Goal: Task Accomplishment & Management: Use online tool/utility

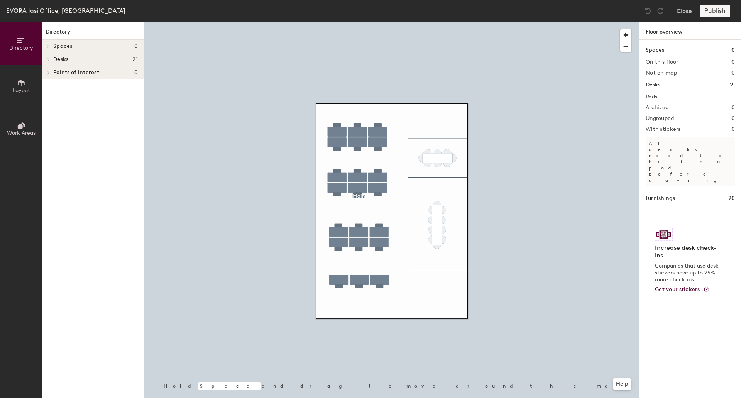
click at [18, 127] on icon at bounding box center [20, 126] width 5 height 5
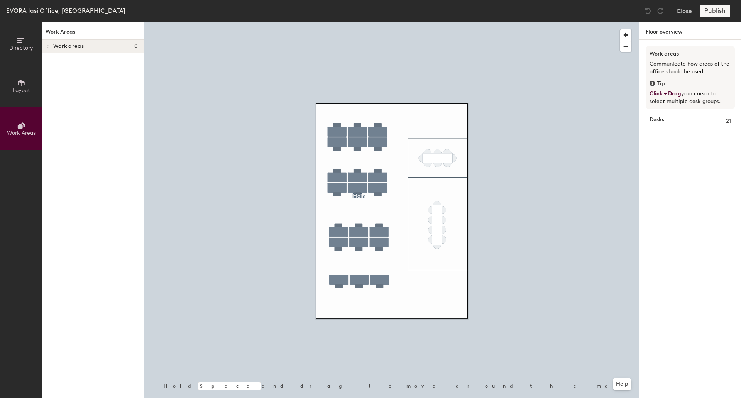
click at [22, 95] on button "Layout" at bounding box center [21, 86] width 42 height 42
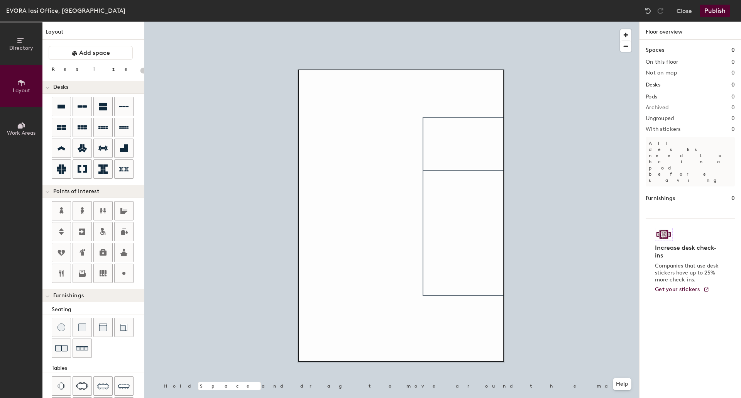
click at [702, 12] on button "Publish" at bounding box center [715, 11] width 31 height 12
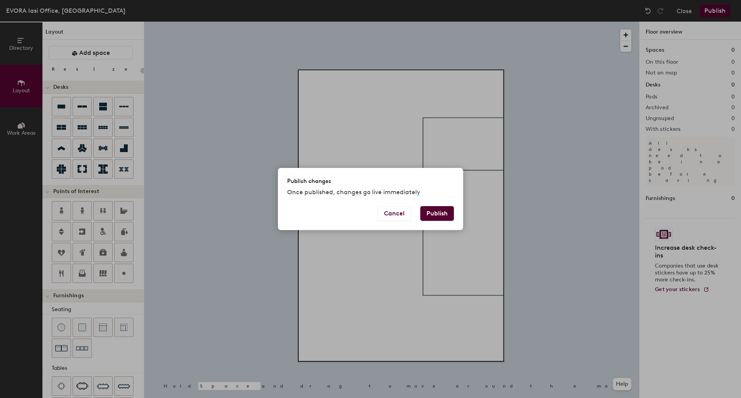
click at [441, 209] on button "Publish" at bounding box center [437, 213] width 34 height 15
type input "20"
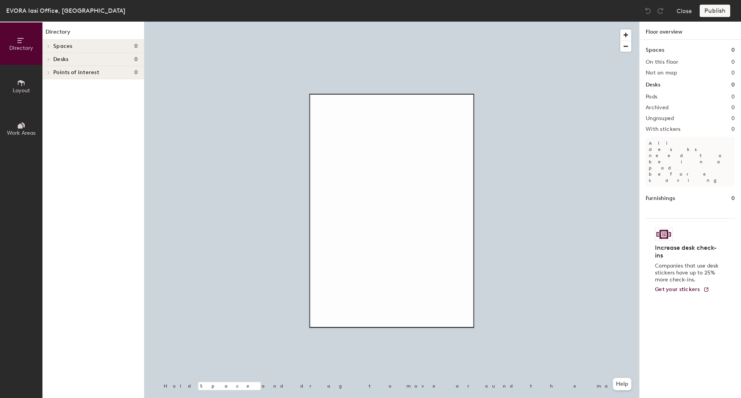
click at [24, 89] on span "Layout" at bounding box center [21, 90] width 17 height 7
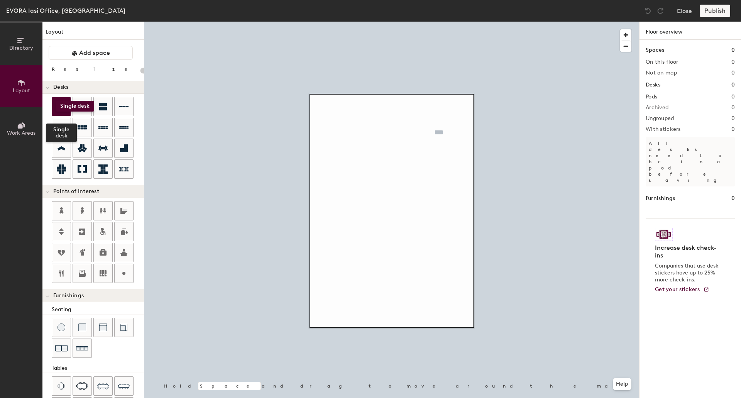
drag, startPoint x: 62, startPoint y: 104, endPoint x: 56, endPoint y: 101, distance: 6.9
click at [56, 101] on div at bounding box center [61, 106] width 19 height 19
click at [140, 74] on div at bounding box center [140, 70] width 0 height 8
click at [434, 123] on div "Directory Layout Work Areas Layout Add space Resize Desks Points of Interest Fu…" at bounding box center [370, 210] width 741 height 376
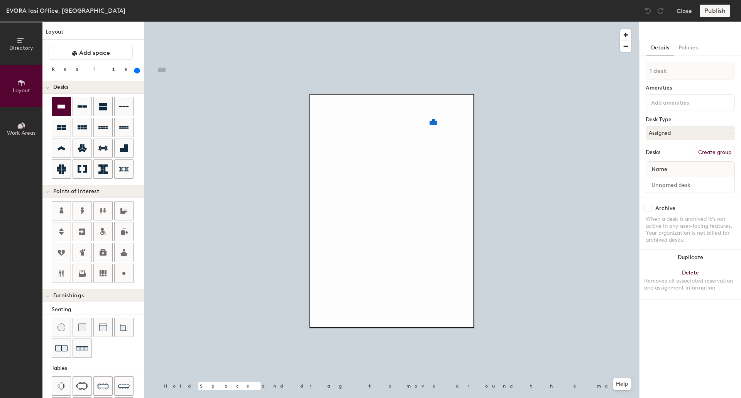
drag, startPoint x: 111, startPoint y: 70, endPoint x: 207, endPoint y: 86, distance: 97.6
click at [140, 74] on input "range" at bounding box center [140, 71] width 0 height 6
drag, startPoint x: 120, startPoint y: 70, endPoint x: 98, endPoint y: 70, distance: 22.4
click at [140, 70] on input "range" at bounding box center [140, 71] width 0 height 6
drag, startPoint x: 97, startPoint y: 68, endPoint x: 117, endPoint y: 73, distance: 20.1
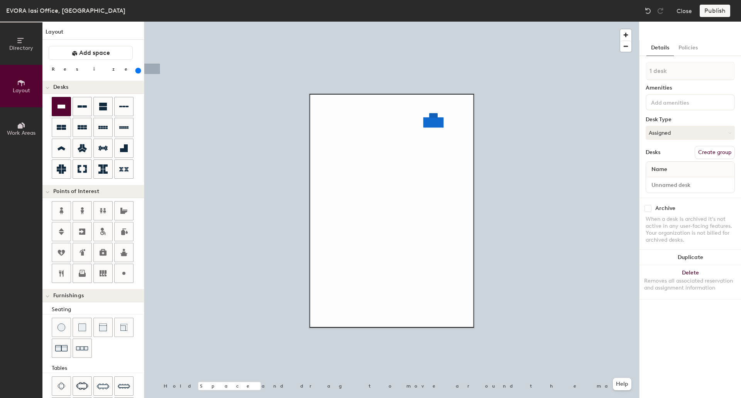
click at [140, 73] on input "range" at bounding box center [140, 71] width 0 height 6
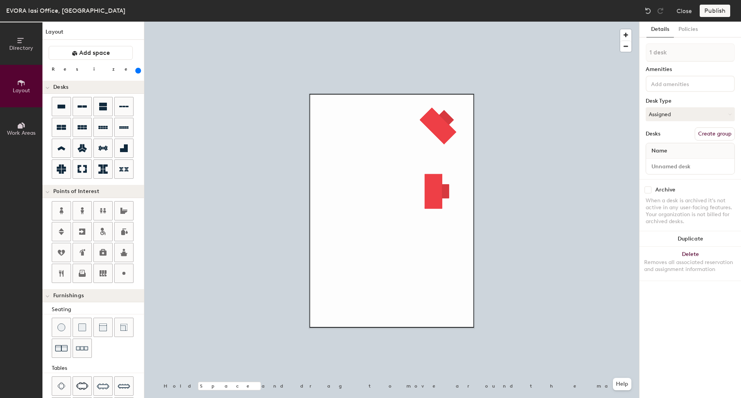
click at [436, 22] on div at bounding box center [391, 22] width 495 height 0
click at [710, 116] on button "Assigned" at bounding box center [690, 114] width 89 height 14
click at [661, 150] on div "Hot" at bounding box center [684, 150] width 77 height 12
click at [667, 117] on button "Hot" at bounding box center [690, 114] width 89 height 14
click at [666, 162] on div "Hoteled" at bounding box center [684, 162] width 77 height 12
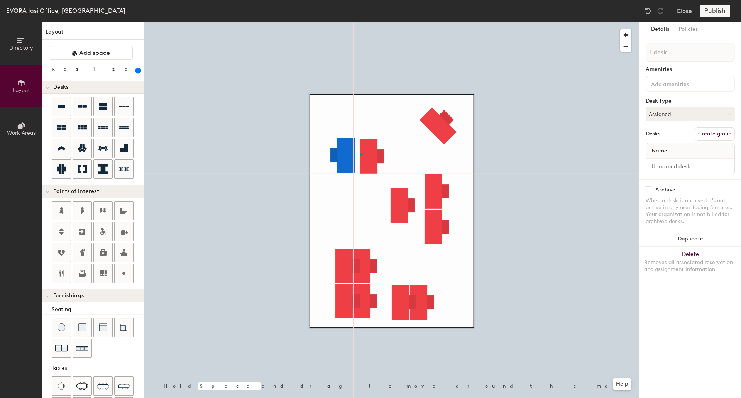
click at [360, 22] on div at bounding box center [391, 22] width 495 height 0
click at [405, 22] on div at bounding box center [391, 22] width 495 height 0
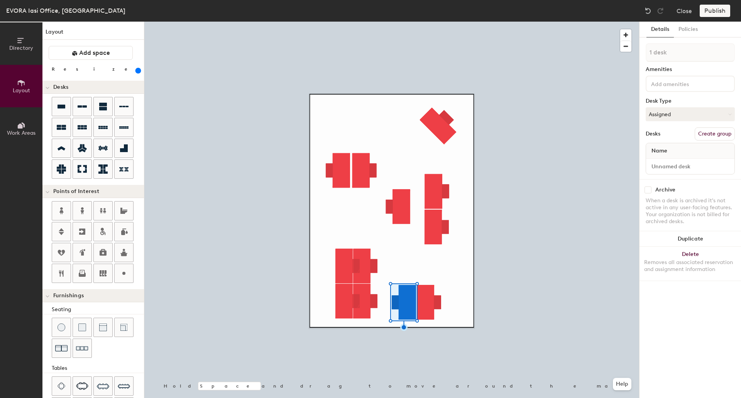
click at [527, 22] on div at bounding box center [391, 22] width 495 height 0
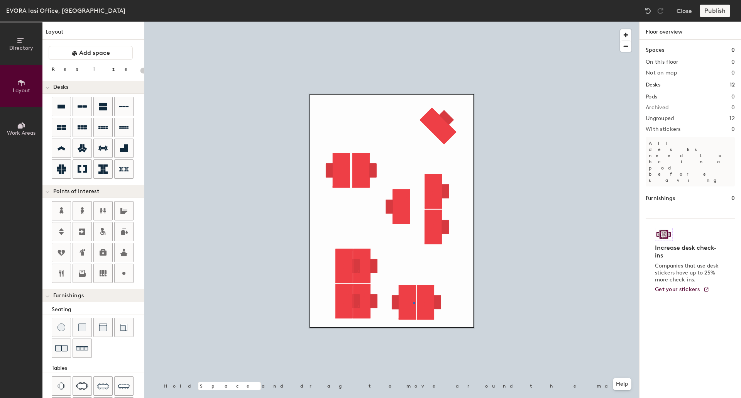
click at [414, 22] on div at bounding box center [391, 22] width 495 height 0
click at [336, 22] on div at bounding box center [391, 22] width 495 height 0
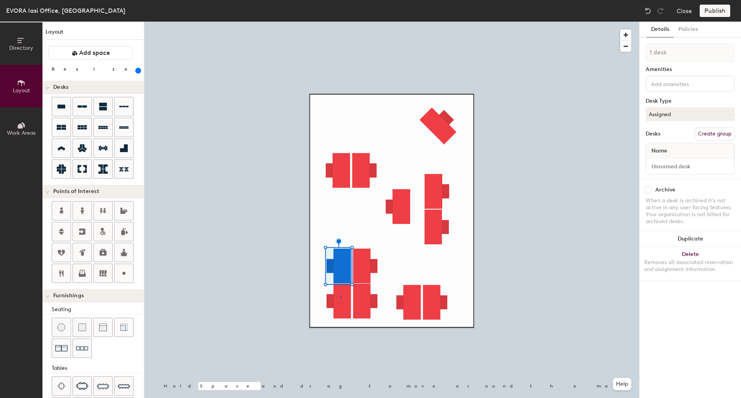
click at [341, 22] on div at bounding box center [391, 22] width 495 height 0
click at [343, 22] on div at bounding box center [391, 22] width 495 height 0
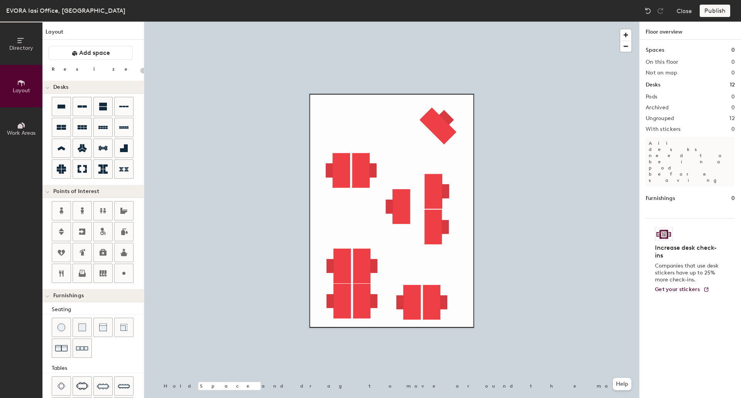
type input "20"
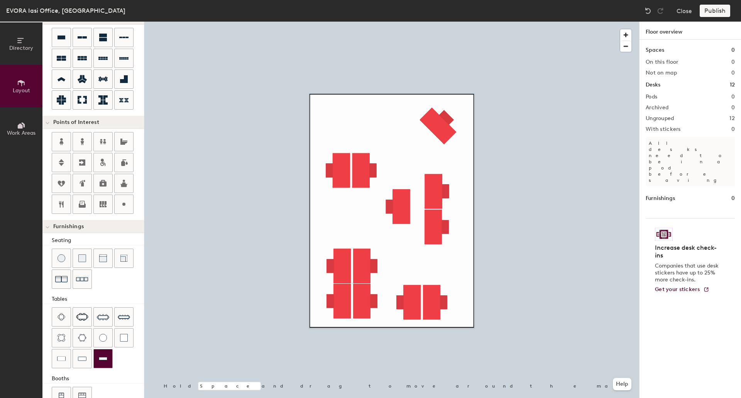
scroll to position [51, 0]
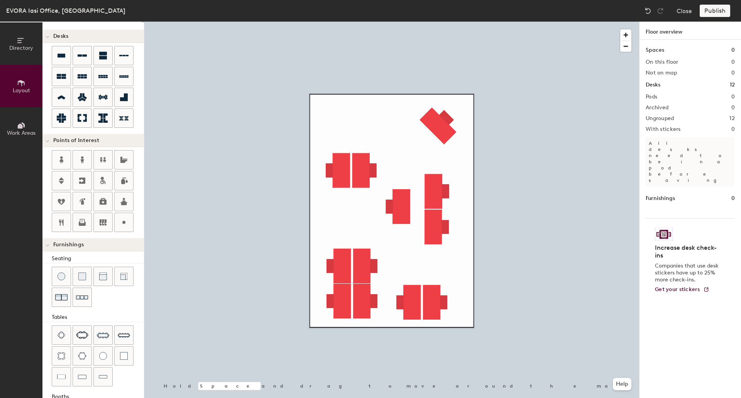
click at [25, 131] on span "Work Areas" at bounding box center [21, 133] width 29 height 7
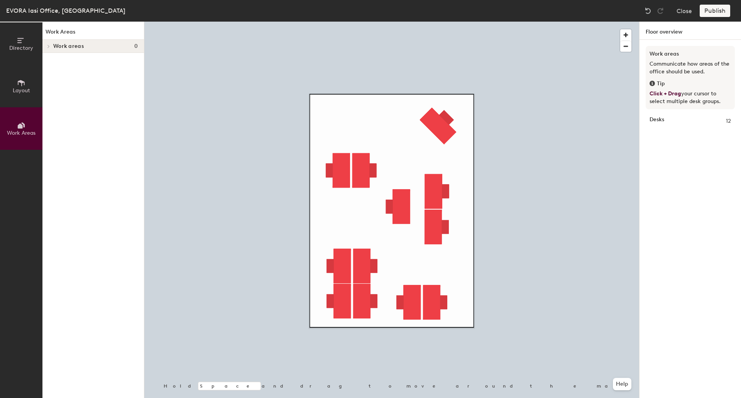
scroll to position [0, 0]
click at [16, 83] on button "Layout" at bounding box center [21, 86] width 42 height 42
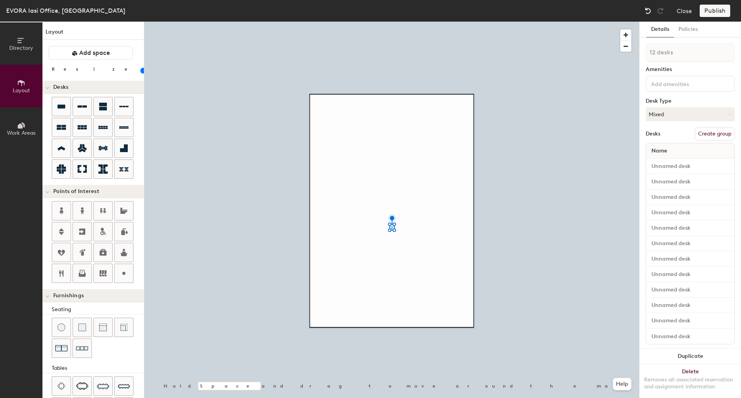
click at [648, 8] on img at bounding box center [648, 11] width 8 height 8
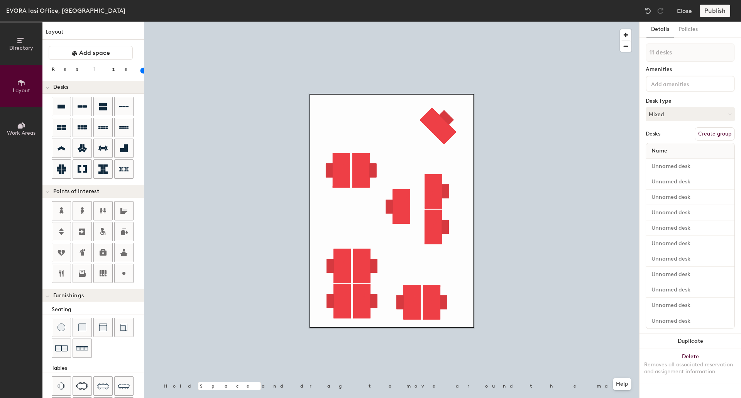
type input "480"
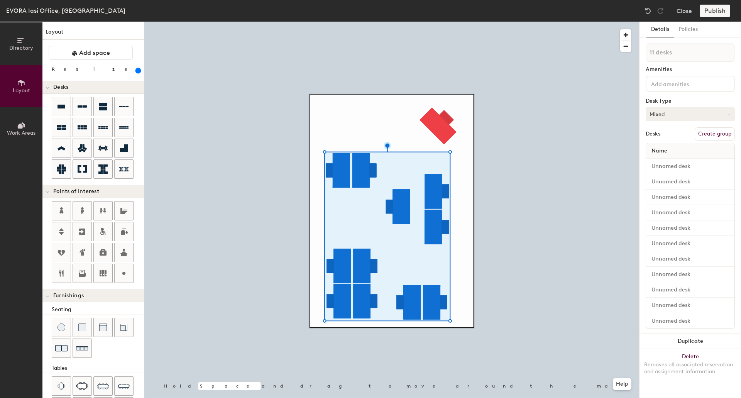
click at [706, 115] on button "Mixed" at bounding box center [690, 114] width 89 height 14
click at [683, 161] on div "Hoteled" at bounding box center [684, 162] width 77 height 12
click at [675, 168] on input at bounding box center [690, 166] width 85 height 11
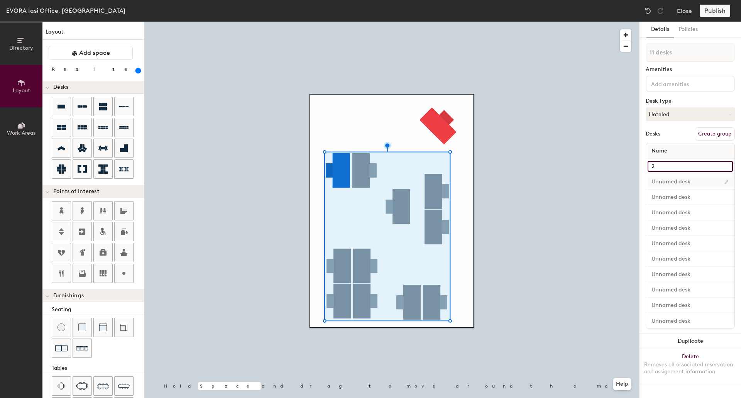
type input "2"
type input "3"
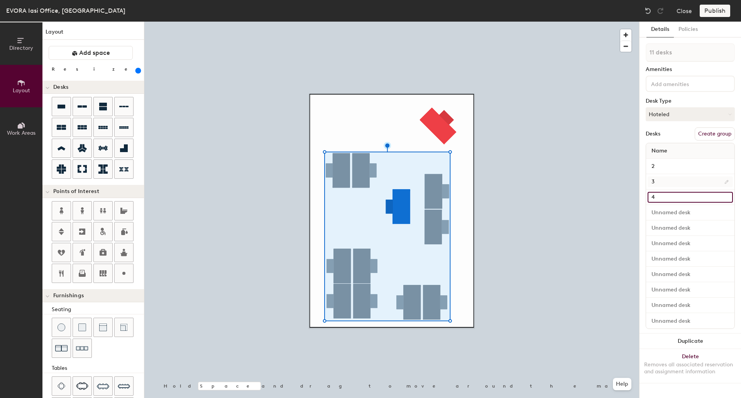
type input "4"
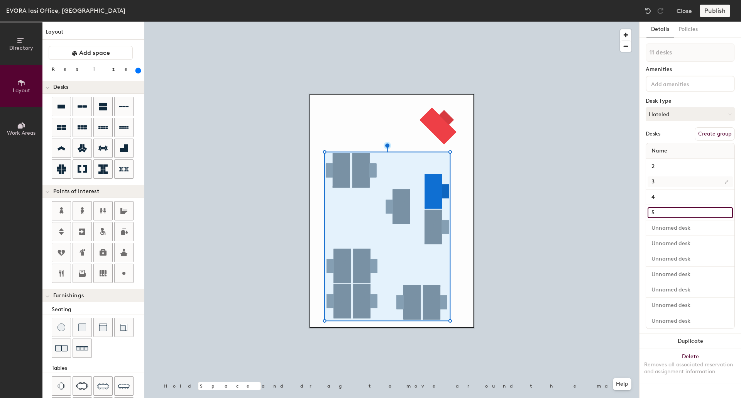
type input "5"
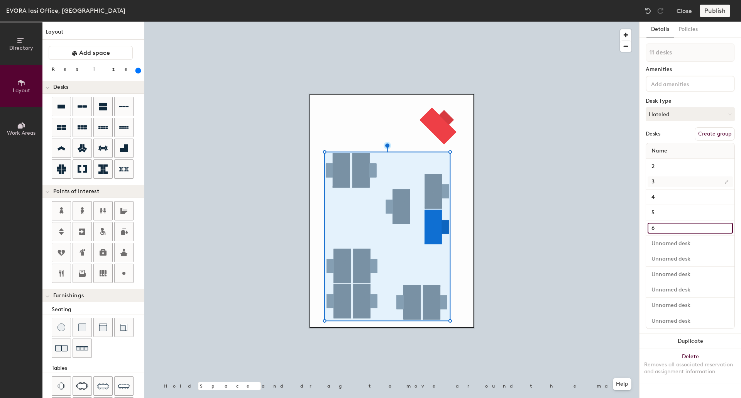
type input "6"
type input "7"
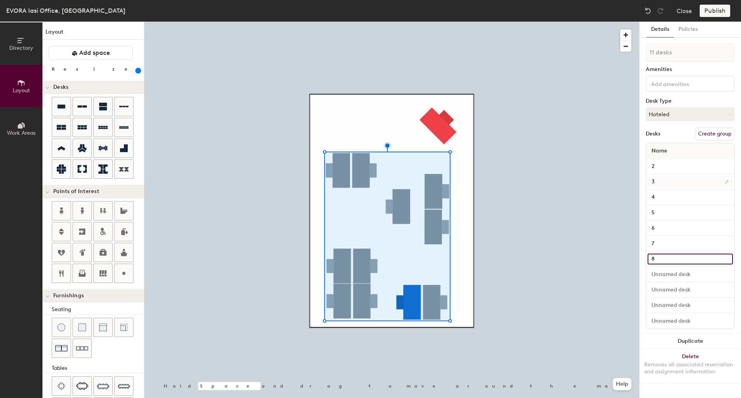
type input "8"
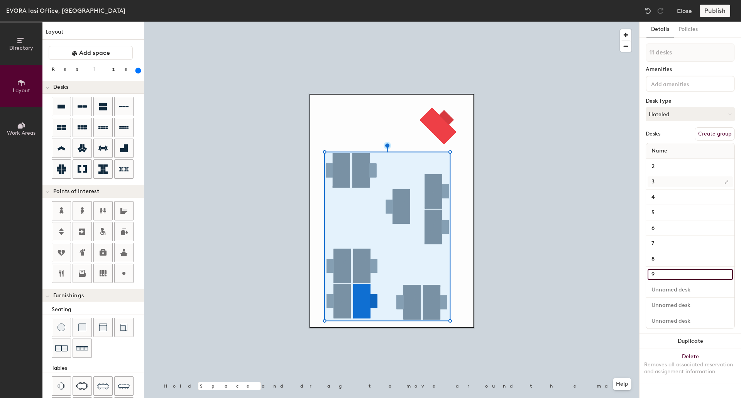
type input "9"
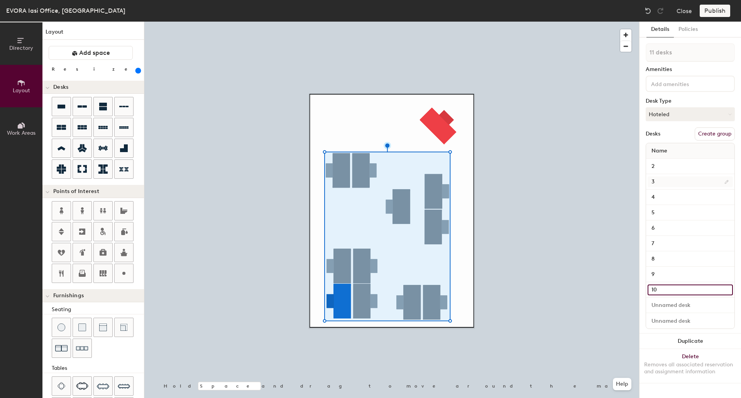
type input "10"
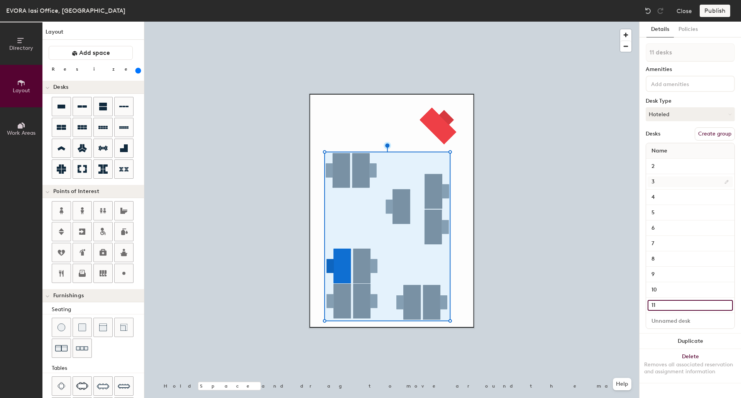
type input "11"
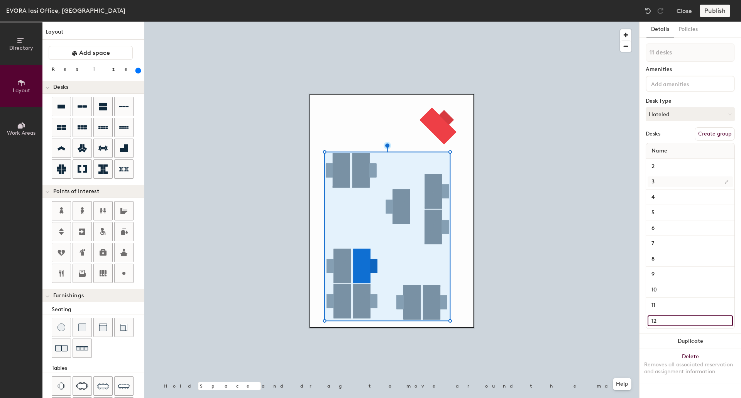
type input "12"
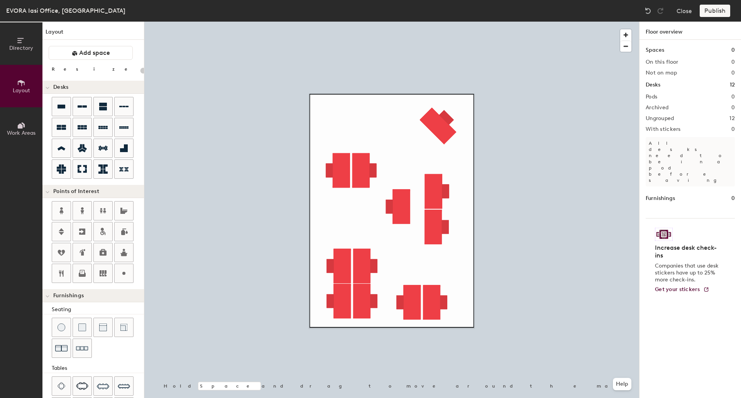
type input "20"
click at [721, 16] on div "Publish" at bounding box center [717, 11] width 35 height 12
click at [719, 12] on div "Publish" at bounding box center [717, 11] width 35 height 12
click at [18, 44] on icon at bounding box center [21, 40] width 8 height 8
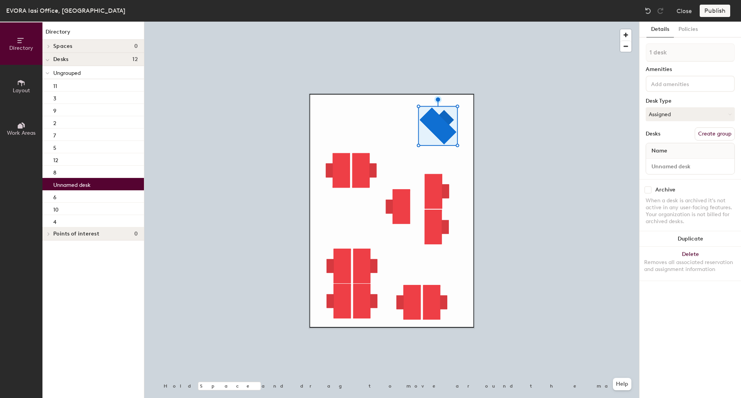
click at [683, 172] on div at bounding box center [690, 166] width 88 height 15
click at [683, 167] on input at bounding box center [690, 166] width 85 height 11
type input "1"
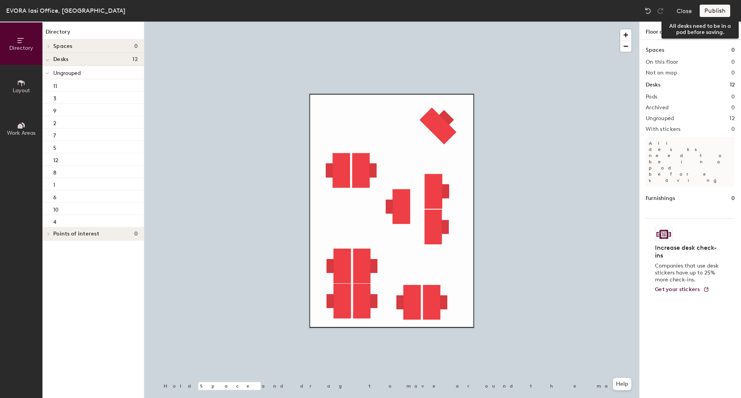
click at [707, 13] on div "Publish" at bounding box center [717, 11] width 35 height 12
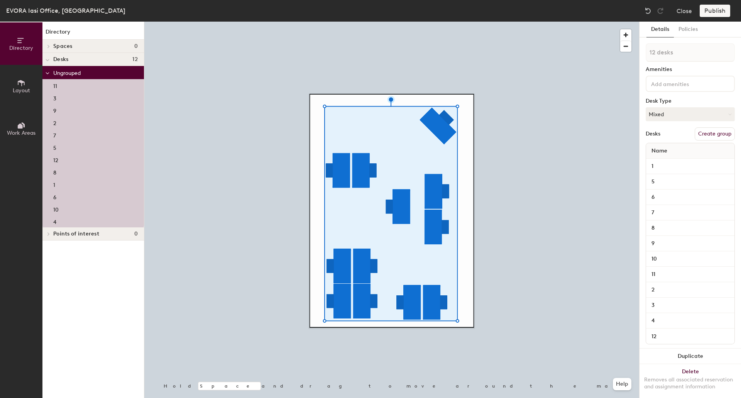
click at [704, 133] on button "Create group" at bounding box center [715, 133] width 40 height 13
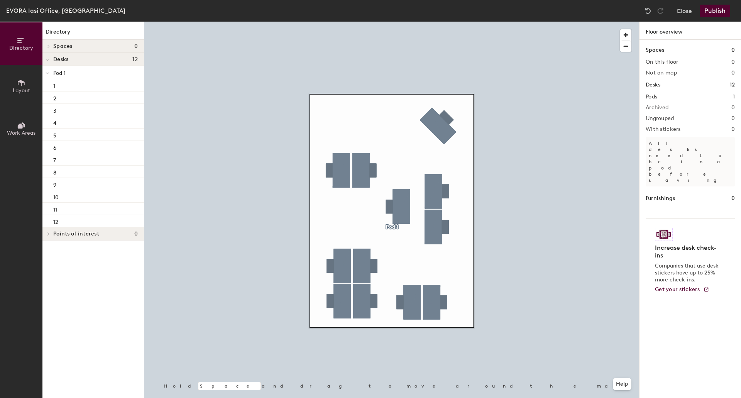
click at [720, 10] on button "Publish" at bounding box center [715, 11] width 31 height 12
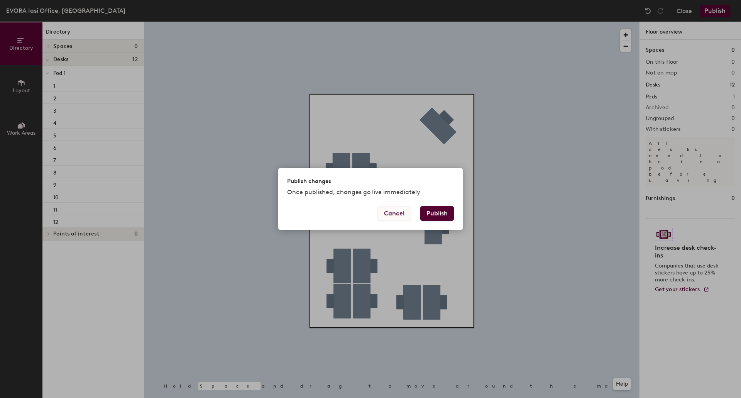
click at [391, 212] on button "Cancel" at bounding box center [395, 213] width 34 height 15
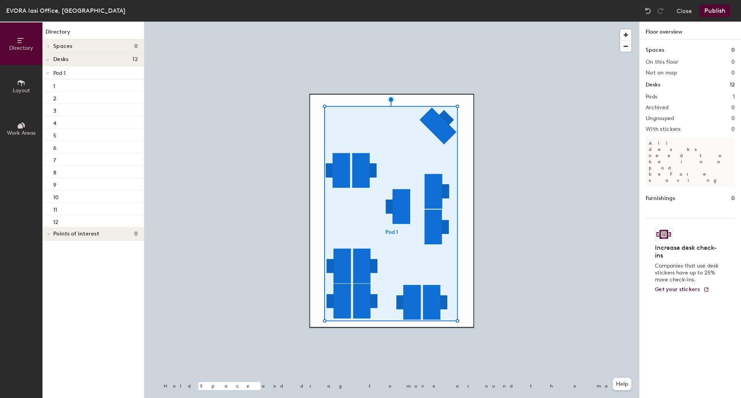
click at [715, 12] on button "Publish" at bounding box center [715, 11] width 31 height 12
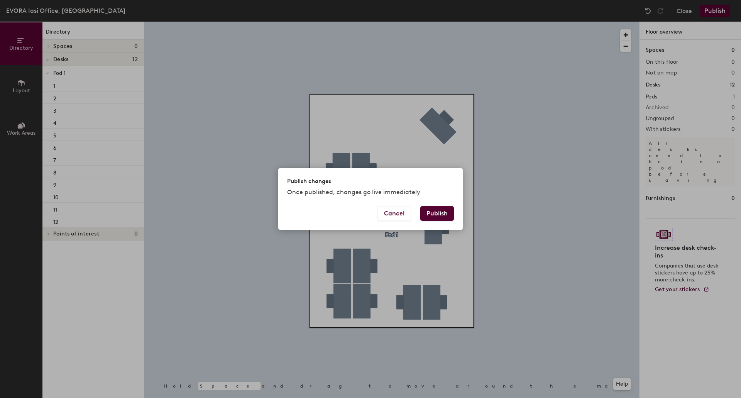
drag, startPoint x: 441, startPoint y: 209, endPoint x: 446, endPoint y: 209, distance: 4.6
click at [441, 209] on button "Publish" at bounding box center [437, 213] width 34 height 15
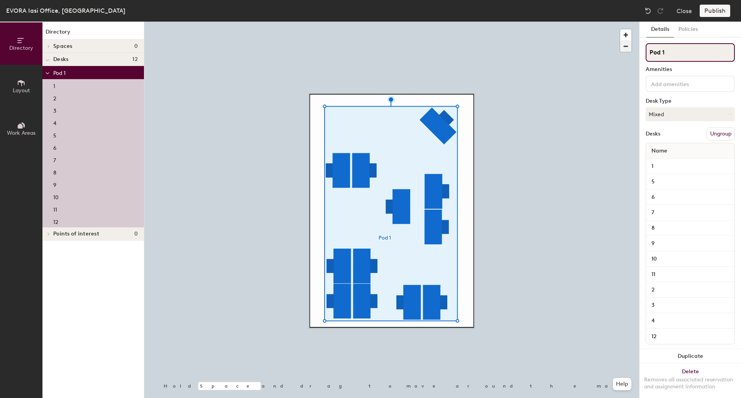
click at [597, 46] on div "Directory Layout Work Areas Directory Spaces 0 Desks 12 Pod 1 1 2 3 4 5 6 7 8 9…" at bounding box center [370, 210] width 741 height 376
click at [612, 53] on div "Directory Layout Work Areas Directory Spaces 0 Desks 12 Pod 1 1 2 3 4 5 6 7 8 9…" at bounding box center [370, 210] width 741 height 376
type input "V7"
click at [710, 8] on button "Publish" at bounding box center [715, 11] width 31 height 12
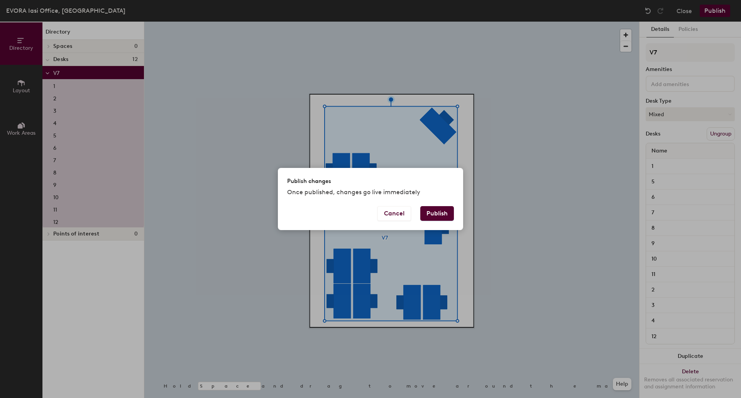
click at [434, 215] on button "Publish" at bounding box center [437, 213] width 34 height 15
